Goal: Transaction & Acquisition: Purchase product/service

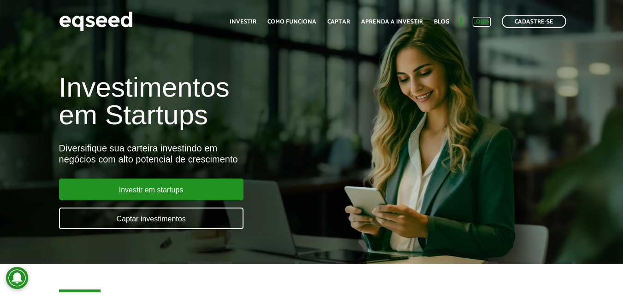
click at [483, 21] on link "Login" at bounding box center [481, 22] width 18 height 6
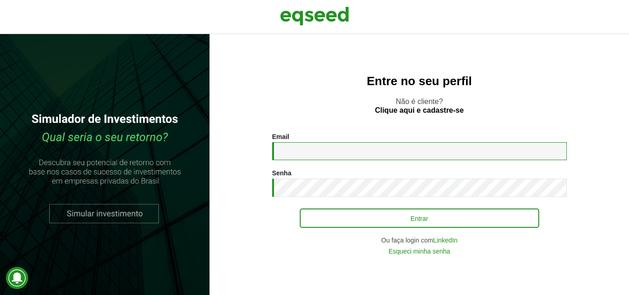
type input "**********"
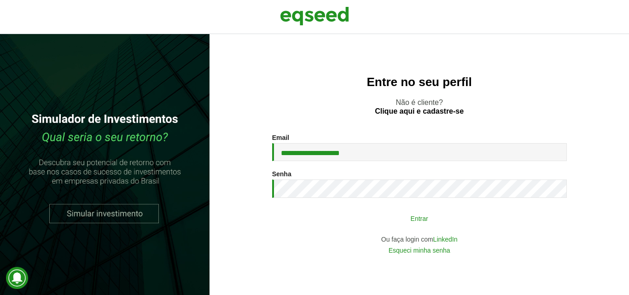
click at [357, 214] on button "Entrar" at bounding box center [420, 219] width 240 height 18
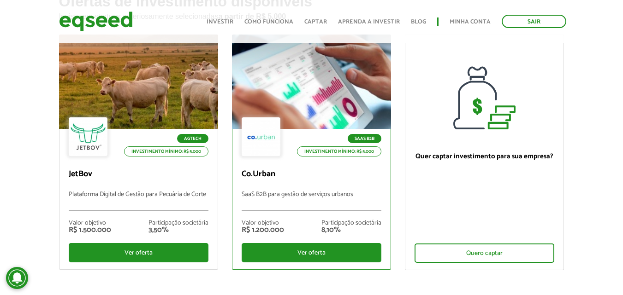
scroll to position [92, 0]
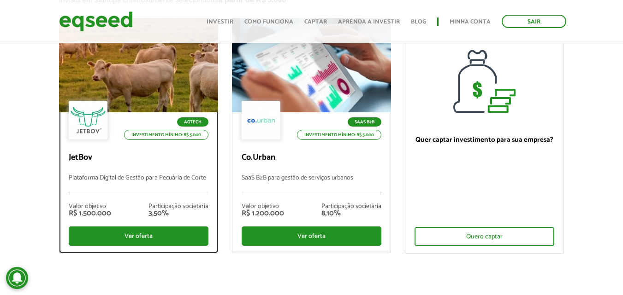
click at [136, 175] on p "Plataforma Digital de Gestão para Pecuária de Corte" at bounding box center [139, 185] width 140 height 20
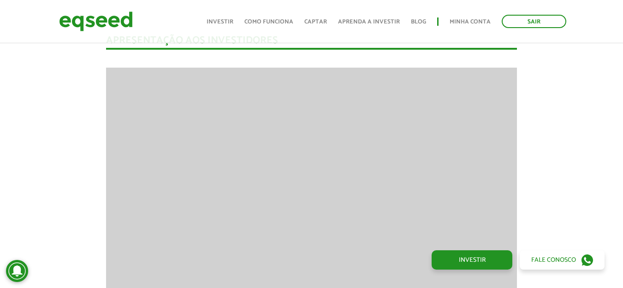
scroll to position [1125, 0]
